Goal: Task Accomplishment & Management: Use online tool/utility

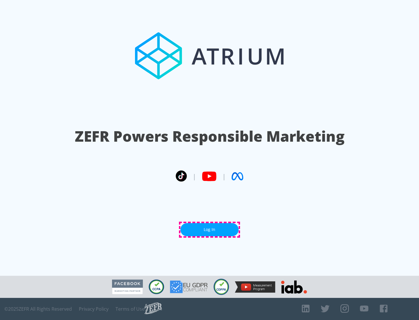
click at [209, 230] on link "Log In" at bounding box center [209, 229] width 58 height 13
